Goal: Transaction & Acquisition: Subscribe to service/newsletter

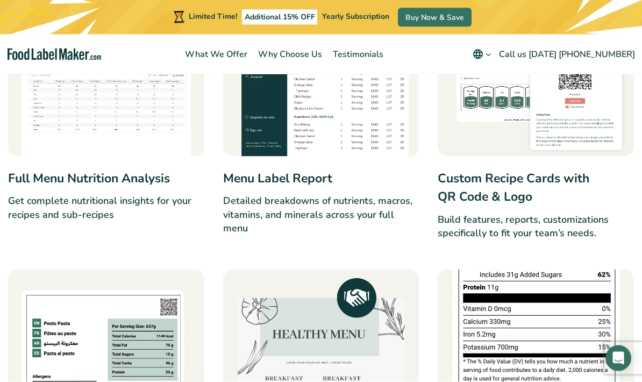
scroll to position [828, 0]
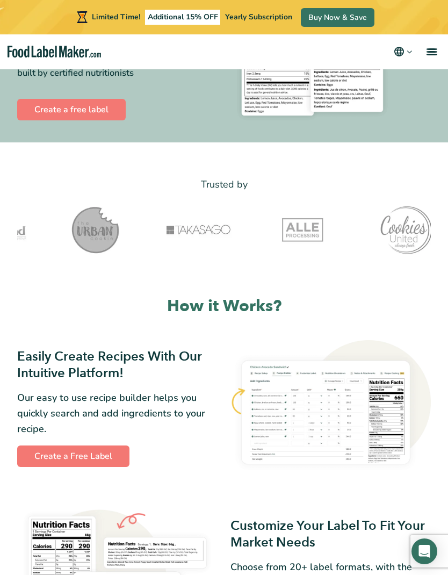
scroll to position [142, 0]
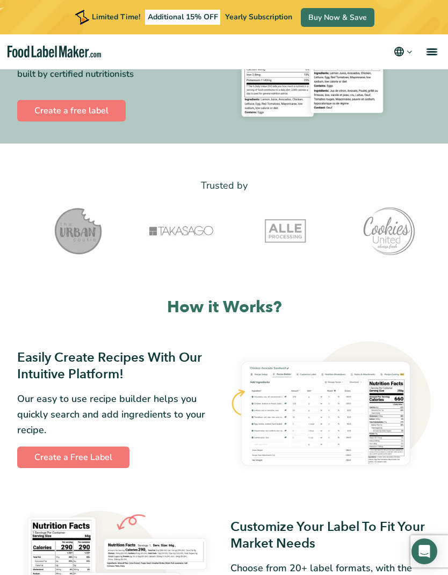
click at [336, 22] on link "Buy Now & Save" at bounding box center [338, 17] width 74 height 19
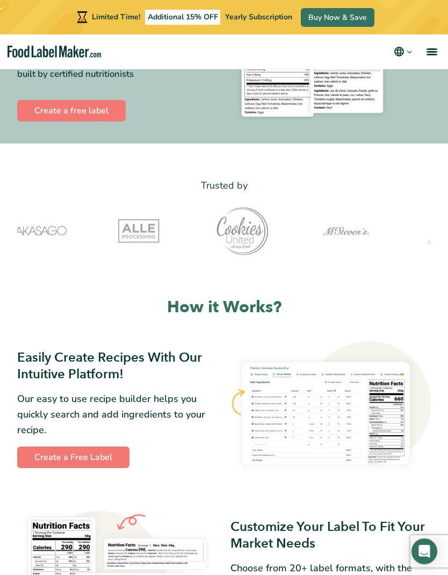
click at [185, 17] on span "Additional 15% OFF" at bounding box center [183, 17] width 76 height 15
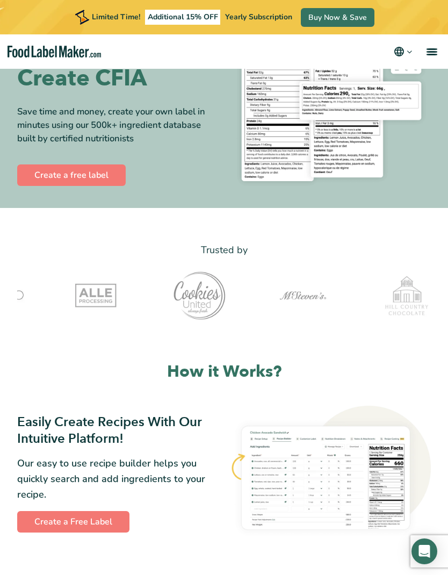
scroll to position [0, 0]
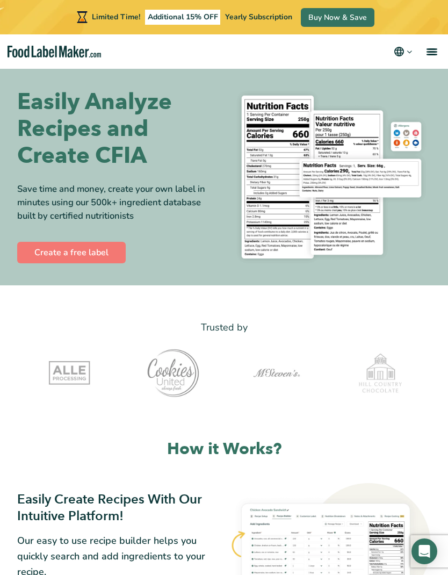
click at [428, 52] on span "menu" at bounding box center [432, 52] width 11 height 2
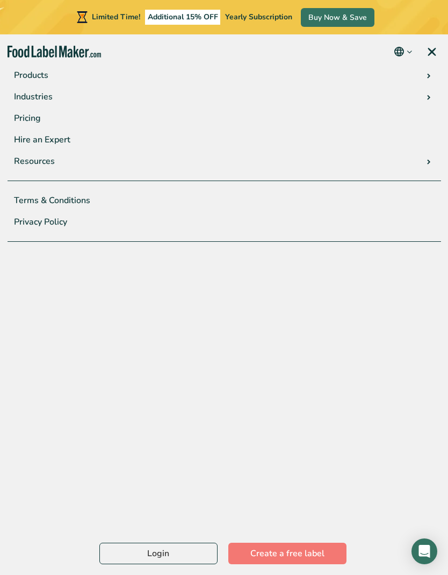
click at [29, 123] on link "Pricing" at bounding box center [225, 117] width 434 height 21
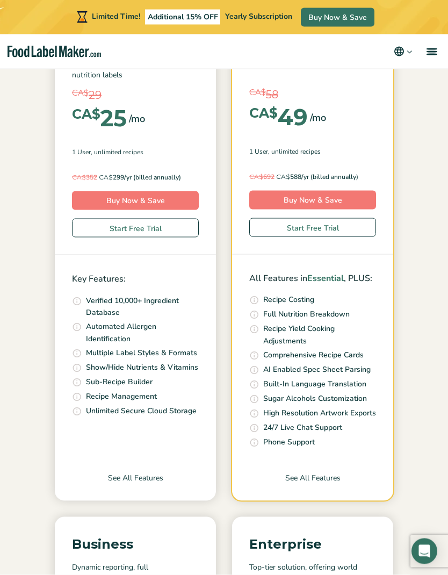
scroll to position [195, 0]
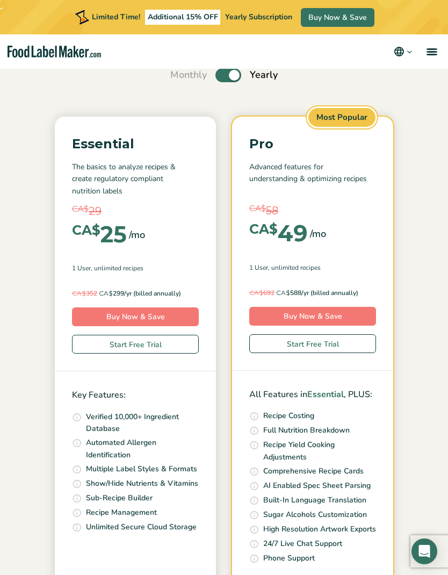
scroll to position [76, 0]
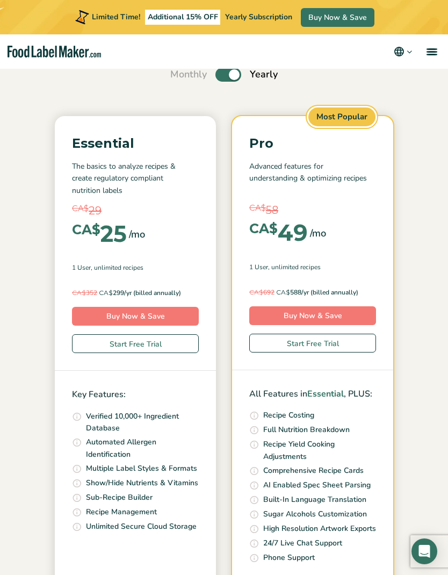
click at [233, 79] on label "Toggle" at bounding box center [229, 75] width 26 height 14
click at [179, 78] on input "Toggle" at bounding box center [176, 74] width 7 height 7
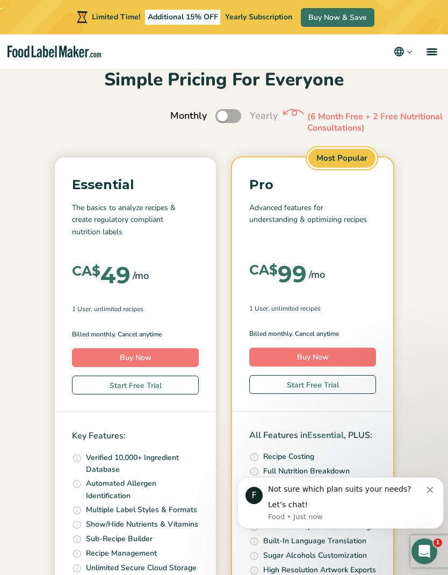
scroll to position [31, 0]
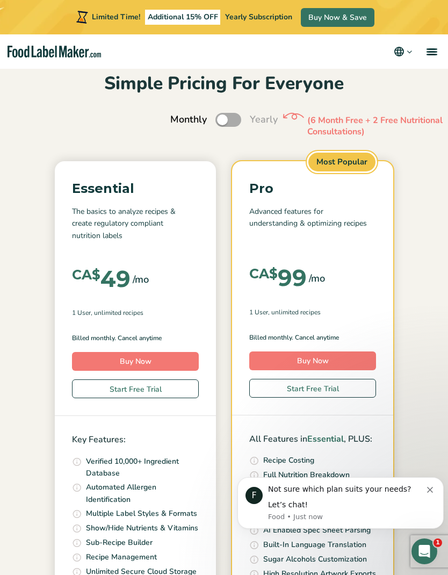
click at [234, 120] on label "Toggle" at bounding box center [229, 120] width 26 height 14
click at [179, 120] on input "Toggle" at bounding box center [176, 119] width 7 height 7
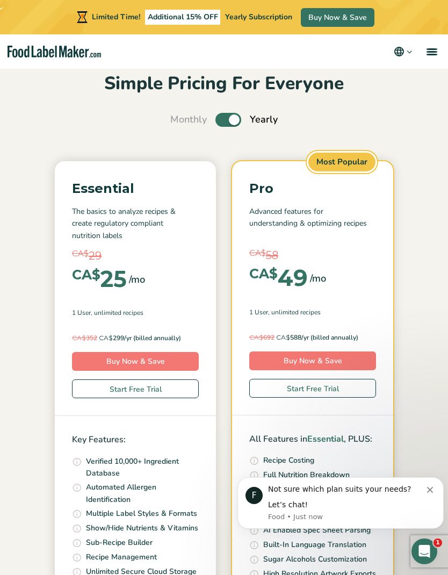
click at [219, 116] on label "Toggle" at bounding box center [229, 120] width 26 height 14
click at [179, 116] on input "Toggle" at bounding box center [176, 119] width 7 height 7
checkbox input "false"
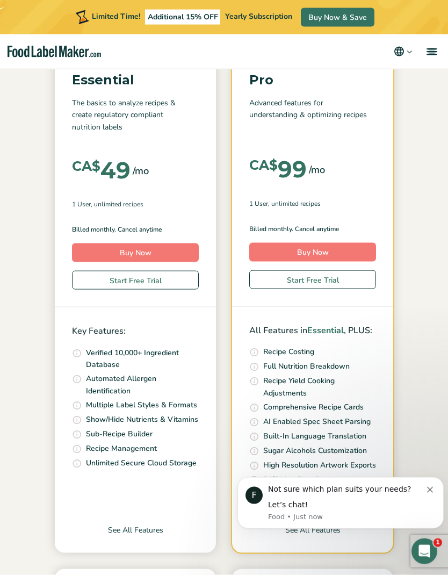
scroll to position [143, 0]
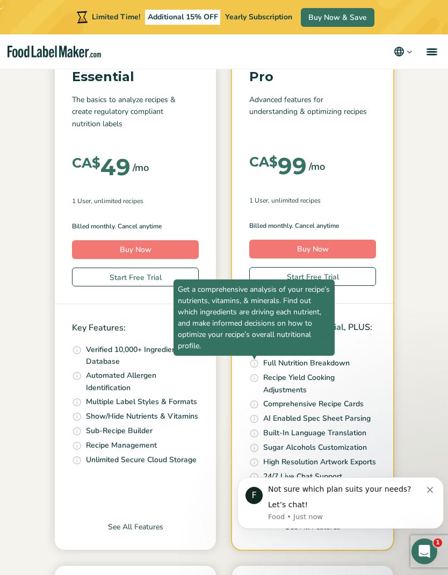
click at [258, 356] on span "Get a comprehensive analysis of your recipe’s nutrients, vitamins, & minerals. …" at bounding box center [254, 317] width 161 height 76
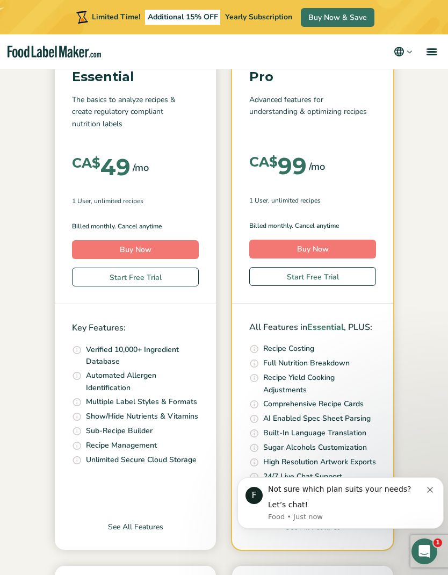
click at [258, 357] on span "Get a comprehensive analysis of your recipe’s nutrients, vitamins, & minerals. …" at bounding box center [254, 319] width 161 height 76
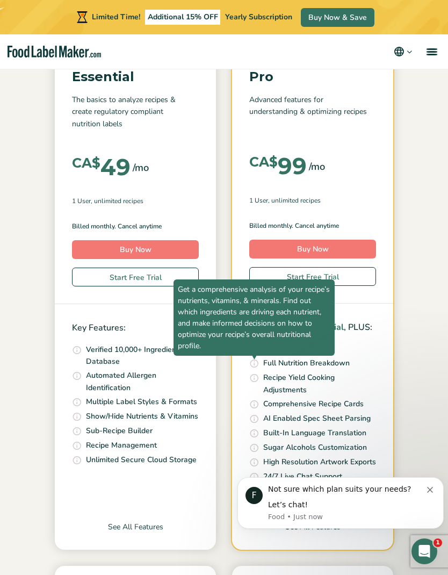
click at [257, 356] on span "Get a comprehensive analysis of your recipe’s nutrients, vitamins, & minerals. …" at bounding box center [254, 317] width 161 height 76
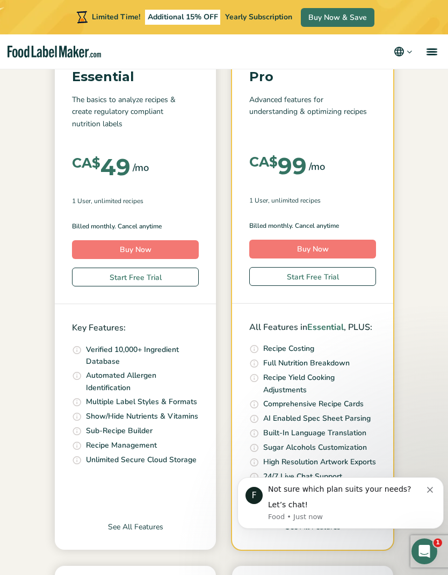
click at [368, 365] on li "Get a comprehensive analysis of your recipe’s nutrients, vitamins, & minerals. …" at bounding box center [312, 363] width 127 height 12
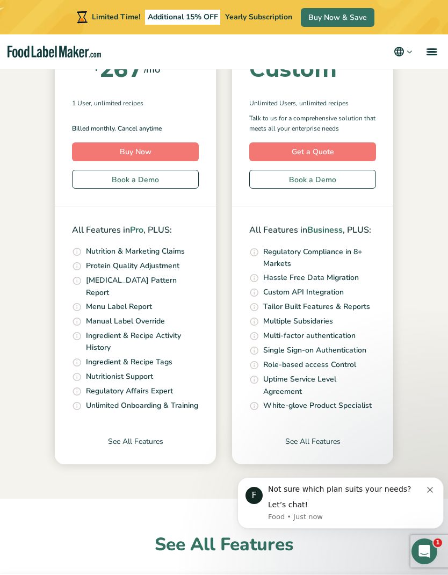
scroll to position [758, 0]
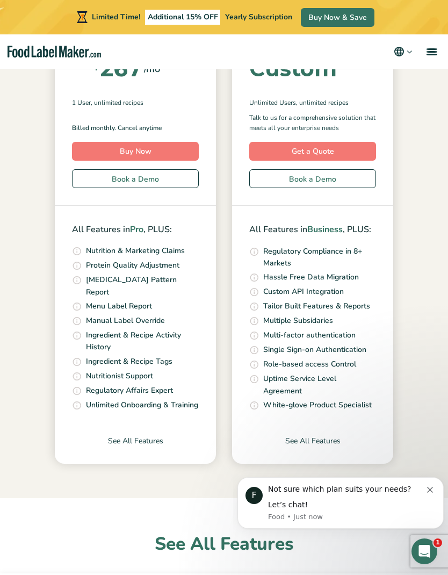
click at [120, 442] on link "See All Features" at bounding box center [135, 449] width 161 height 28
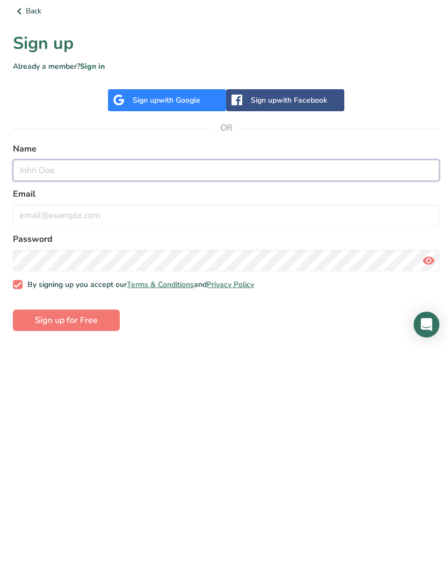
scroll to position [138, 6]
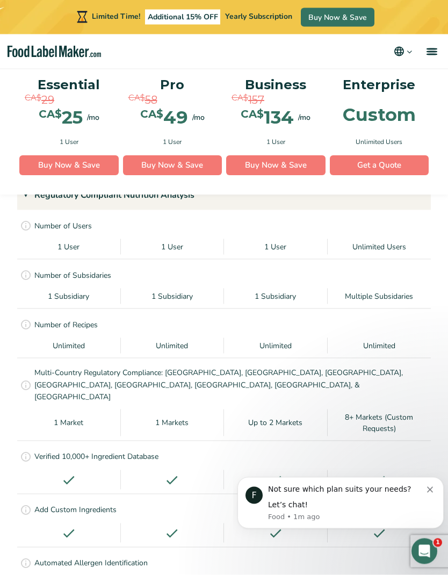
scroll to position [1358, 0]
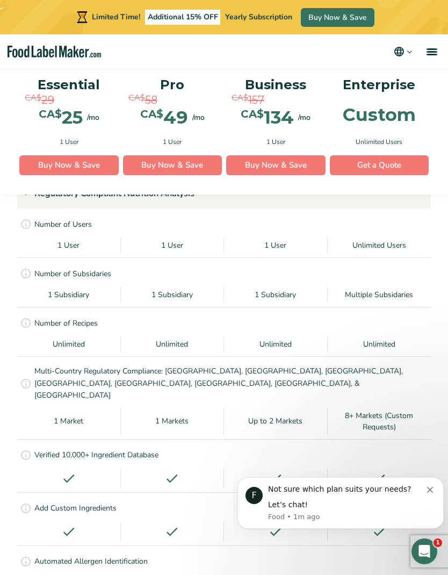
click at [24, 449] on icon at bounding box center [26, 455] width 12 height 12
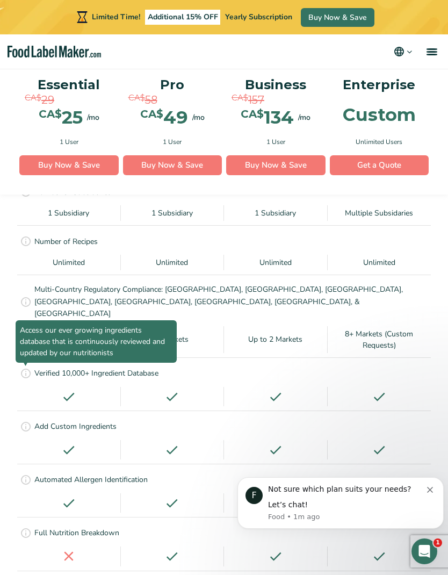
scroll to position [1437, 0]
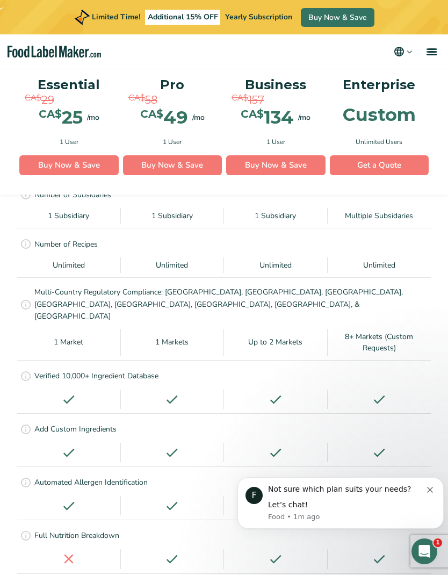
click at [83, 115] on div "CA$ 29 CA$ 25 /mo" at bounding box center [68, 115] width 99 height 27
